Goal: Communication & Community: Answer question/provide support

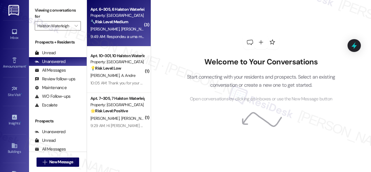
click at [138, 27] on div "[PERSON_NAME] [PERSON_NAME]" at bounding box center [117, 28] width 55 height 7
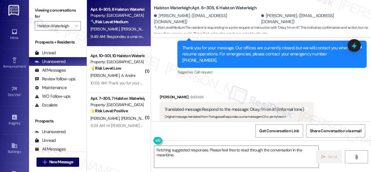
scroll to position [819, 0]
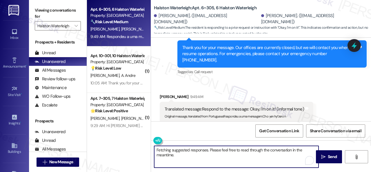
drag, startPoint x: 144, startPoint y: 146, endPoint x: 153, endPoint y: 146, distance: 9.3
click at [142, 145] on div "Apt. 6~305, 6 Halston Waterleigh Property: Halston Waterleigh 🔧 Risk Level: Med…" at bounding box center [229, 86] width 284 height 172
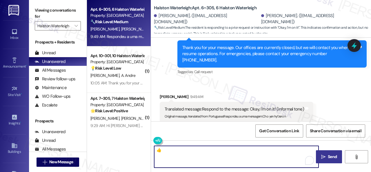
type textarea "👍"
click at [323, 159] on span " Send" at bounding box center [329, 156] width 18 height 6
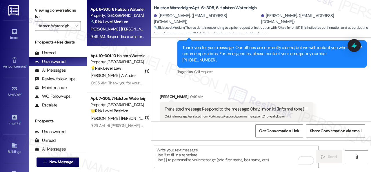
scroll to position [818, 0]
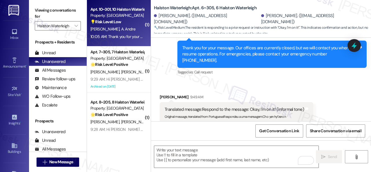
click at [131, 25] on div "💡 Risk Level: Low The resident is inquiring about setting up a table outside fo…" at bounding box center [117, 22] width 54 height 6
type textarea "Fetching suggested responses. Please feel free to read through the conversation…"
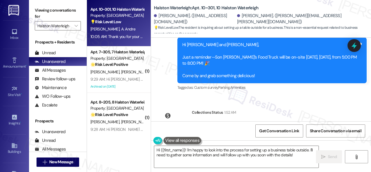
scroll to position [14051, 0]
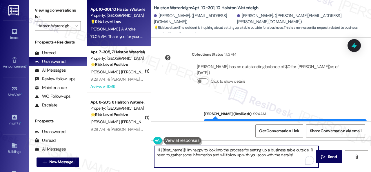
drag, startPoint x: 186, startPoint y: 149, endPoint x: 101, endPoint y: 143, distance: 85.3
click at [112, 142] on div "Apt. 10~301, 10 Halston Waterleigh Property: Halston Waterleigh 💡 Risk Level: L…" at bounding box center [229, 86] width 284 height 172
drag, startPoint x: 301, startPoint y: 149, endPoint x: 305, endPoint y: 154, distance: 5.8
click at [305, 154] on textarea "Hello [PERSON_NAME]! I'm happy to look into the process for setting up a busine…" at bounding box center [236, 157] width 164 height 22
click at [282, 157] on textarea "Hello [PERSON_NAME]! I'm happy to look into the process for setting up a busine…" at bounding box center [236, 157] width 164 height 22
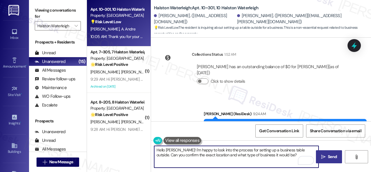
type textarea "Hello [PERSON_NAME]! I'm happy to look into the process for setting up a busine…"
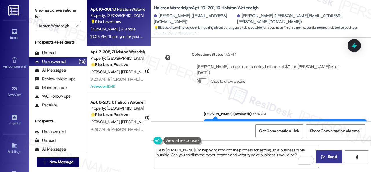
click at [323, 156] on span " Send" at bounding box center [329, 156] width 18 height 6
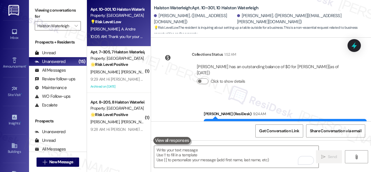
scroll to position [14025, 0]
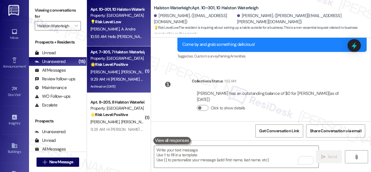
click at [133, 74] on div "[PERSON_NAME] [PERSON_NAME]" at bounding box center [117, 71] width 55 height 7
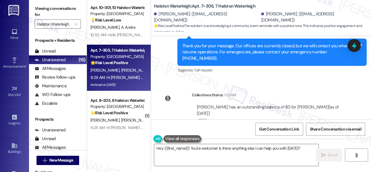
scroll to position [4636, 0]
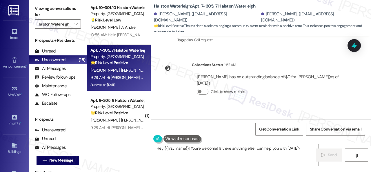
drag, startPoint x: 303, startPoint y: 148, endPoint x: 0, endPoint y: 134, distance: 303.1
click at [80, 143] on div "Viewing conversations for [PERSON_NAME]  Prospects + Residents Unread (0) Unre…" at bounding box center [200, 84] width 342 height 172
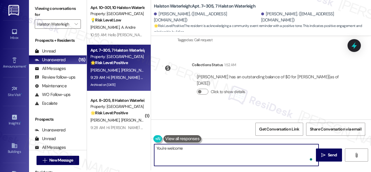
type textarea "You're welcome!"
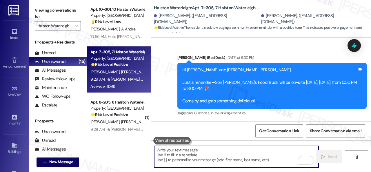
scroll to position [4448, 0]
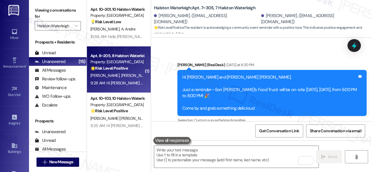
click at [122, 64] on div "Property: [GEOGRAPHIC_DATA]" at bounding box center [117, 62] width 54 height 6
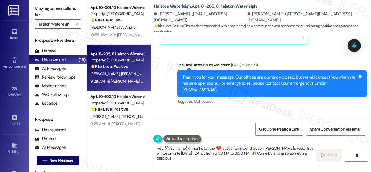
scroll to position [416, 0]
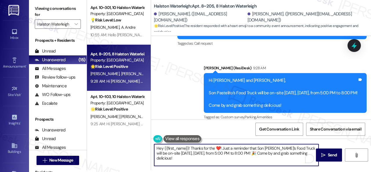
drag, startPoint x: 198, startPoint y: 160, endPoint x: 145, endPoint y: 145, distance: 54.8
click at [145, 145] on div "Apt. 10~301, 10 Halston Waterleigh Property: Halston Waterleigh 💡 Risk Level: L…" at bounding box center [229, 84] width 284 height 172
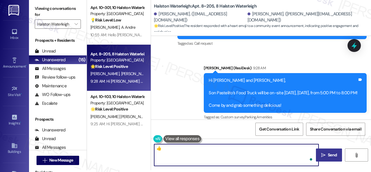
type textarea "👍"
click at [326, 155] on span "Send" at bounding box center [331, 155] width 11 height 6
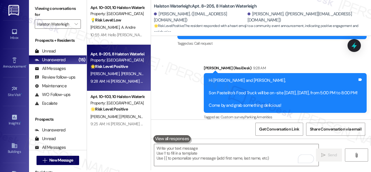
scroll to position [287, 0]
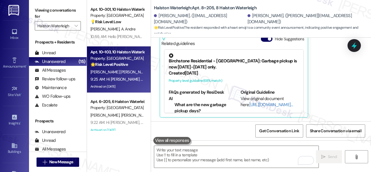
click at [151, 73] on span "A. [PERSON_NAME]" at bounding box center [167, 71] width 33 height 5
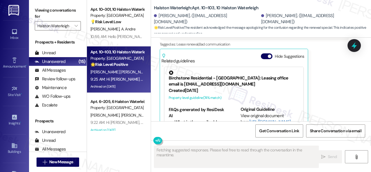
scroll to position [20165, 0]
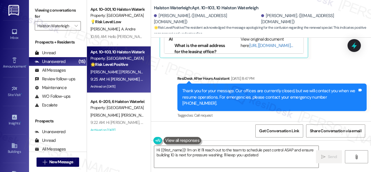
type textarea "Hi {{first_name}}! I'm on it! I'll reach out to the team to schedule pest contr…"
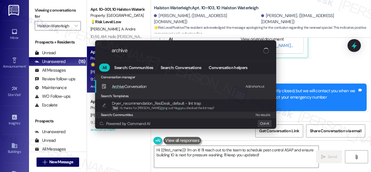
type input "archive"
click at [254, 86] on div "Add shortcut" at bounding box center [254, 86] width 19 height 6
click at [121, 85] on span "Archive" at bounding box center [118, 86] width 12 height 5
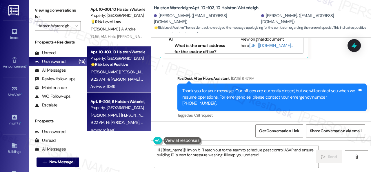
click at [117, 110] on div "Property: [GEOGRAPHIC_DATA]" at bounding box center [117, 108] width 54 height 6
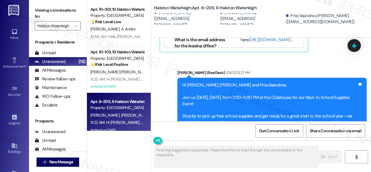
scroll to position [4786, 0]
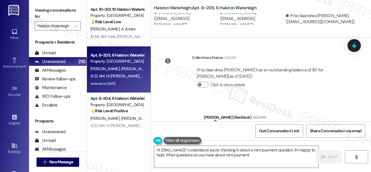
type textarea "Hi {{first_name}}! I understand you're checking in about a rent payment questio…"
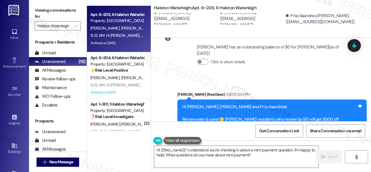
scroll to position [58, 0]
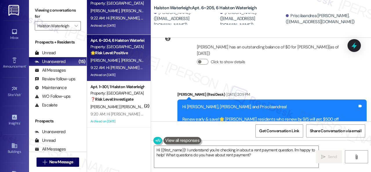
click at [130, 59] on span "[PERSON_NAME] [PERSON_NAME]" at bounding box center [150, 60] width 59 height 5
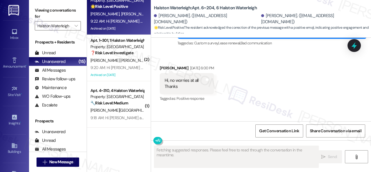
scroll to position [18800, 0]
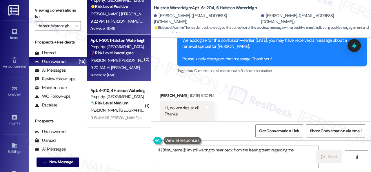
type textarea "Hi {{first_name}}! I'm still waiting to hear back from the leasing team regardi…"
click at [151, 63] on span "[PERSON_NAME]" at bounding box center [165, 60] width 29 height 5
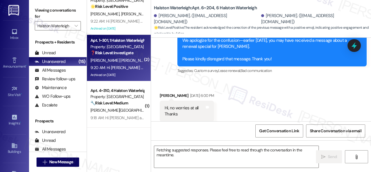
type textarea "Hi {{first_name}}! I'm still waiting to hear back from the leasing team regardi…"
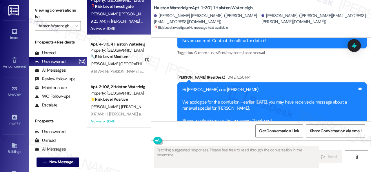
scroll to position [16758, 0]
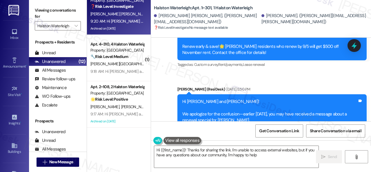
type textarea "Hi {{first_name}}! Thanks for sharing the link. I'm unable to access external w…"
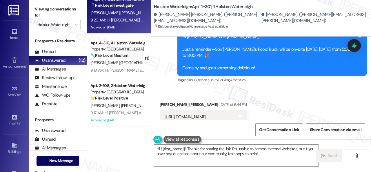
scroll to position [2, 0]
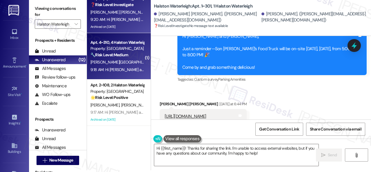
click at [140, 67] on div "9:18 AM: Hi [PERSON_NAME] and [PERSON_NAME], Son Pastelito’s Food Truck will be…" at bounding box center [117, 69] width 55 height 7
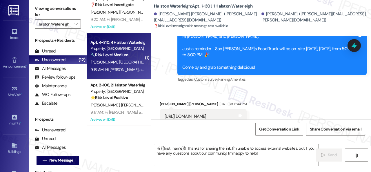
type textarea "Fetching suggested responses. Please feel free to read through the conversation…"
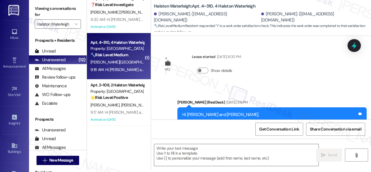
type textarea "Fetching suggested responses. Please feel free to read through the conversation…"
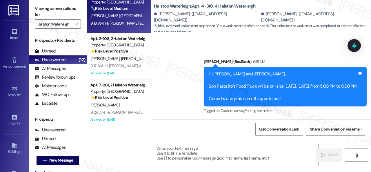
drag, startPoint x: 164, startPoint y: 58, endPoint x: 177, endPoint y: 74, distance: 19.9
click at [164, 58] on div "Announcement, sent via SMS [PERSON_NAME] (ResiDesk) 9:18 AM Hi [PERSON_NAME] an…" at bounding box center [261, 82] width 220 height 74
click at [193, 148] on textarea at bounding box center [236, 155] width 164 height 22
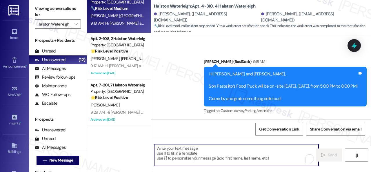
paste textarea "We're glad to hear everything’s taken care of. If your experience at {{property…"
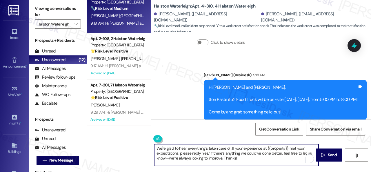
scroll to position [2226, 0]
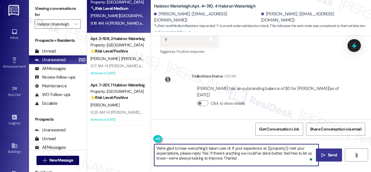
type textarea "We're glad to hear everything’s taken care of. If your experience at {{property…"
click at [327, 154] on span "Send" at bounding box center [331, 155] width 9 height 6
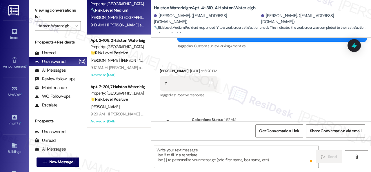
scroll to position [2180, 0]
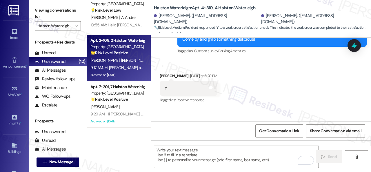
click at [140, 58] on div "[PERSON_NAME] [PERSON_NAME]" at bounding box center [117, 60] width 55 height 7
type textarea "Fetching suggested responses. Please feel free to read through the conversation…"
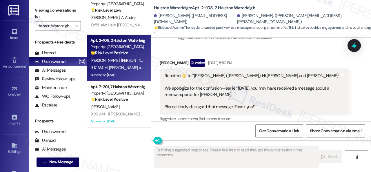
scroll to position [4111, 0]
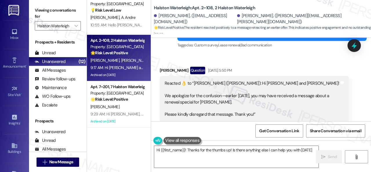
type textarea "Hi {{first_name}}! Thanks for the thumbs up! Is there anything else I can help …"
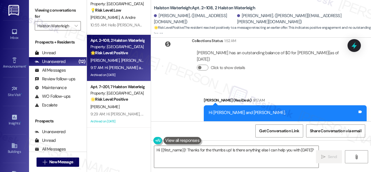
scroll to position [4453, 0]
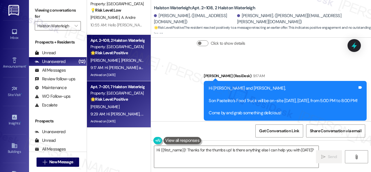
click at [132, 108] on div "[PERSON_NAME]" at bounding box center [117, 106] width 55 height 7
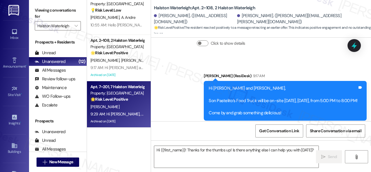
type textarea "Fetching suggested responses. Please feel free to read through the conversation…"
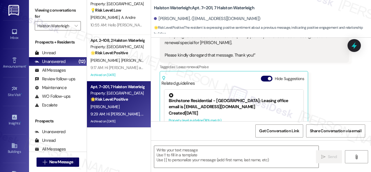
type textarea "Fetching suggested responses. Please feel free to read through the conversation…"
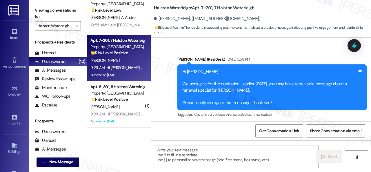
scroll to position [12791, 0]
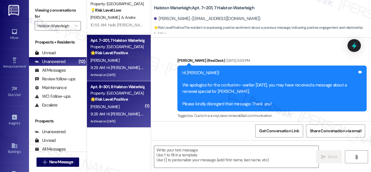
click at [124, 107] on div "[PERSON_NAME]" at bounding box center [117, 106] width 55 height 7
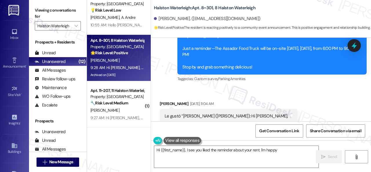
scroll to position [9710, 0]
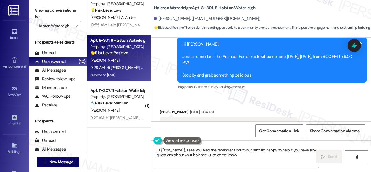
type textarea "Hi {{first_name}}, I see you liked the reminder about your rent. I'm happy to h…"
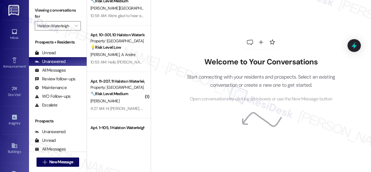
scroll to position [29, 0]
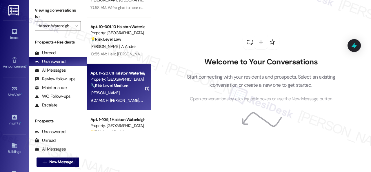
click at [118, 92] on div "[PERSON_NAME]" at bounding box center [117, 92] width 55 height 7
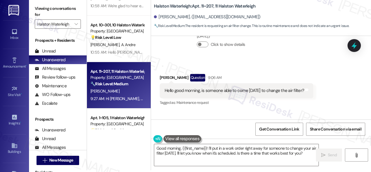
scroll to position [19167, 0]
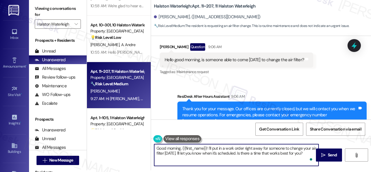
drag, startPoint x: 207, startPoint y: 149, endPoint x: 283, endPoint y: 148, distance: 75.9
click at [283, 148] on textarea "Good morning, {{first_name}}! I'll put in a work order right away for someone t…" at bounding box center [236, 155] width 164 height 22
drag, startPoint x: 289, startPoint y: 148, endPoint x: 290, endPoint y: 155, distance: 6.4
click at [290, 155] on textarea "Good morning, {{first_name}}! I understand your air filter needs to be changed.…" at bounding box center [236, 155] width 164 height 22
paste textarea "Do you have a maintenance request for the issue? If so, is the work order still…"
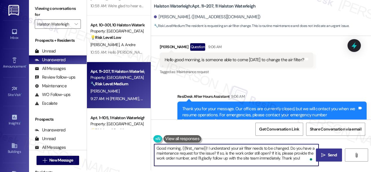
type textarea "Good morning, {{first_name}}! I understand your air filter needs to be changed.…"
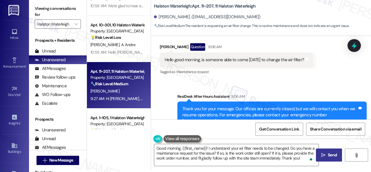
click at [322, 154] on icon "" at bounding box center [323, 155] width 4 height 5
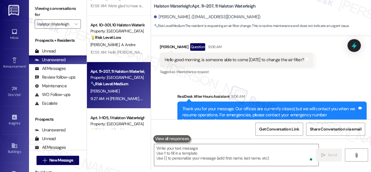
scroll to position [87, 0]
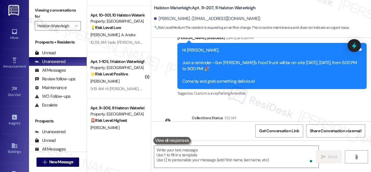
click at [132, 80] on div "[PERSON_NAME]" at bounding box center [117, 81] width 55 height 7
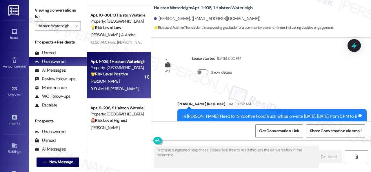
type textarea "Fetching suggested responses. Please feel free to read through the conversation…"
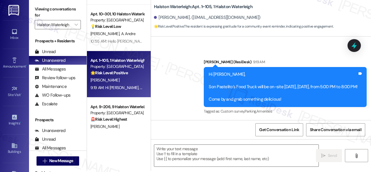
scroll to position [2, 0]
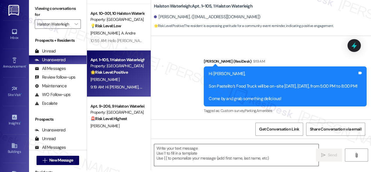
click at [190, 155] on textarea at bounding box center [236, 155] width 164 height 22
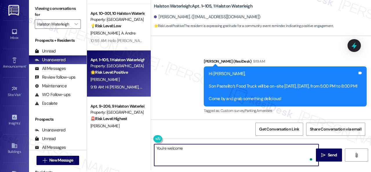
type textarea "You're welcome!"
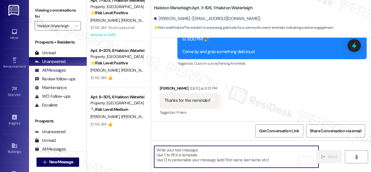
scroll to position [240, 0]
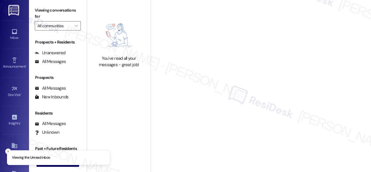
type input "Halston Waterleigh"
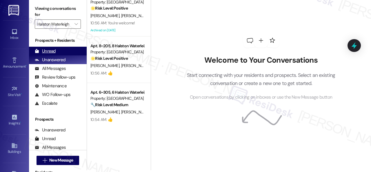
click at [50, 49] on div "Unread" at bounding box center [45, 51] width 21 height 6
